Goal: Information Seeking & Learning: Find specific fact

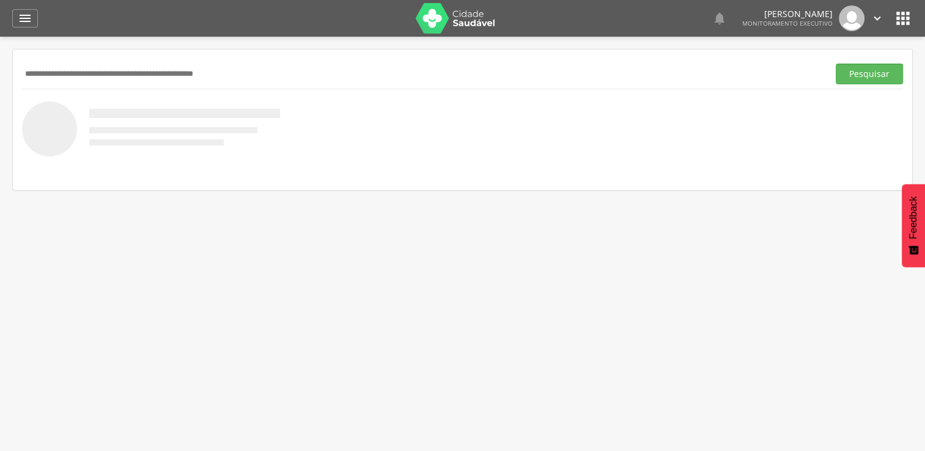
click at [164, 81] on input "text" at bounding box center [422, 74] width 801 height 21
type input "**********"
click at [836, 64] on button "Pesquisar" at bounding box center [869, 74] width 67 height 21
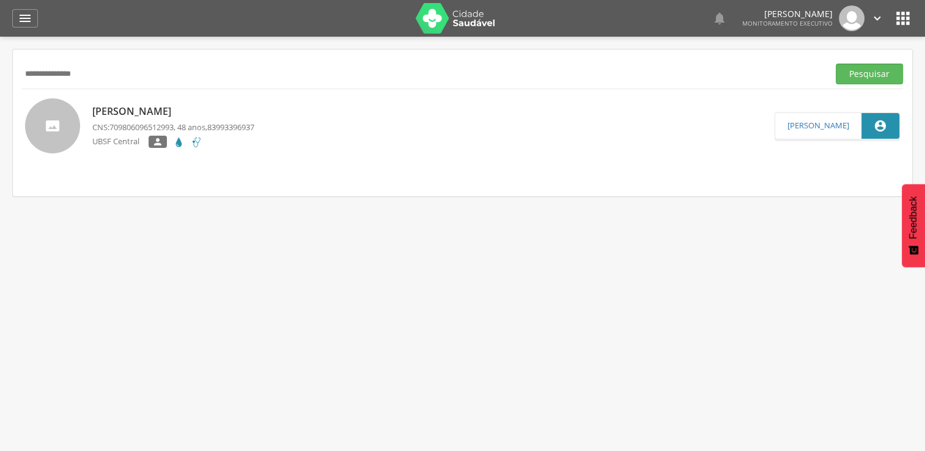
click at [165, 57] on div "**********" at bounding box center [462, 123] width 899 height 147
